Goal: Task Accomplishment & Management: Use online tool/utility

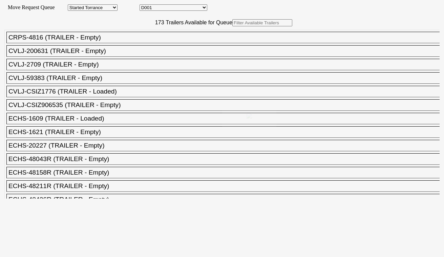
click at [124, 36] on div at bounding box center [222, 128] width 444 height 257
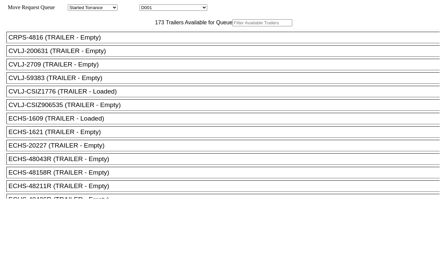
click at [232, 26] on input "text" at bounding box center [262, 22] width 60 height 7
paste input "M1112"
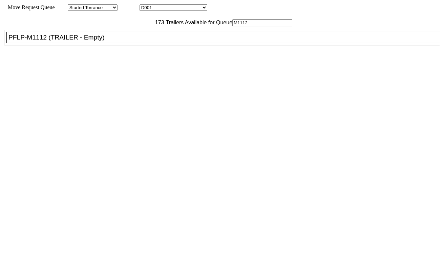
type input "M1112"
click at [113, 41] on div "PFLP-M1112 (TRAILER - Empty)" at bounding box center [225, 37] width 435 height 7
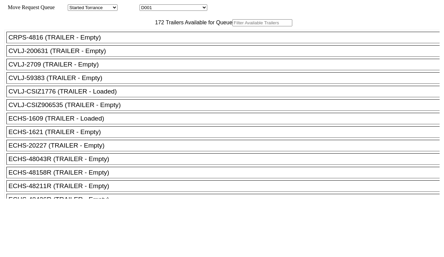
click at [232, 26] on input "text" at bounding box center [262, 22] width 60 height 7
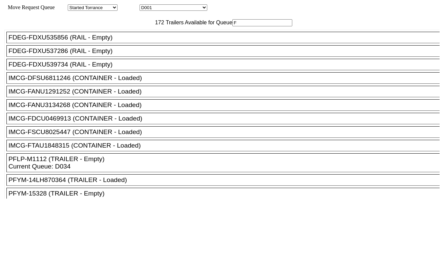
type input "F"
click at [114, 68] on div "FDEG-FDXU539734 (RAIL - Empty)" at bounding box center [225, 64] width 435 height 7
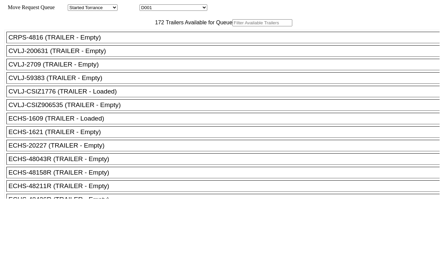
click at [232, 26] on input "text" at bounding box center [262, 22] width 60 height 7
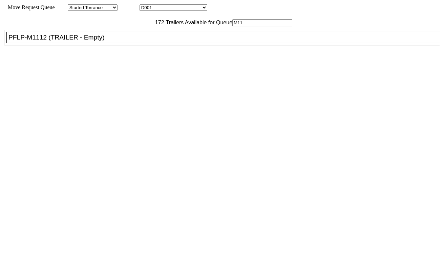
type input "M11"
click at [83, 41] on div "PFLP-M1112 (TRAILER - Empty)" at bounding box center [225, 37] width 435 height 7
